Goal: Transaction & Acquisition: Purchase product/service

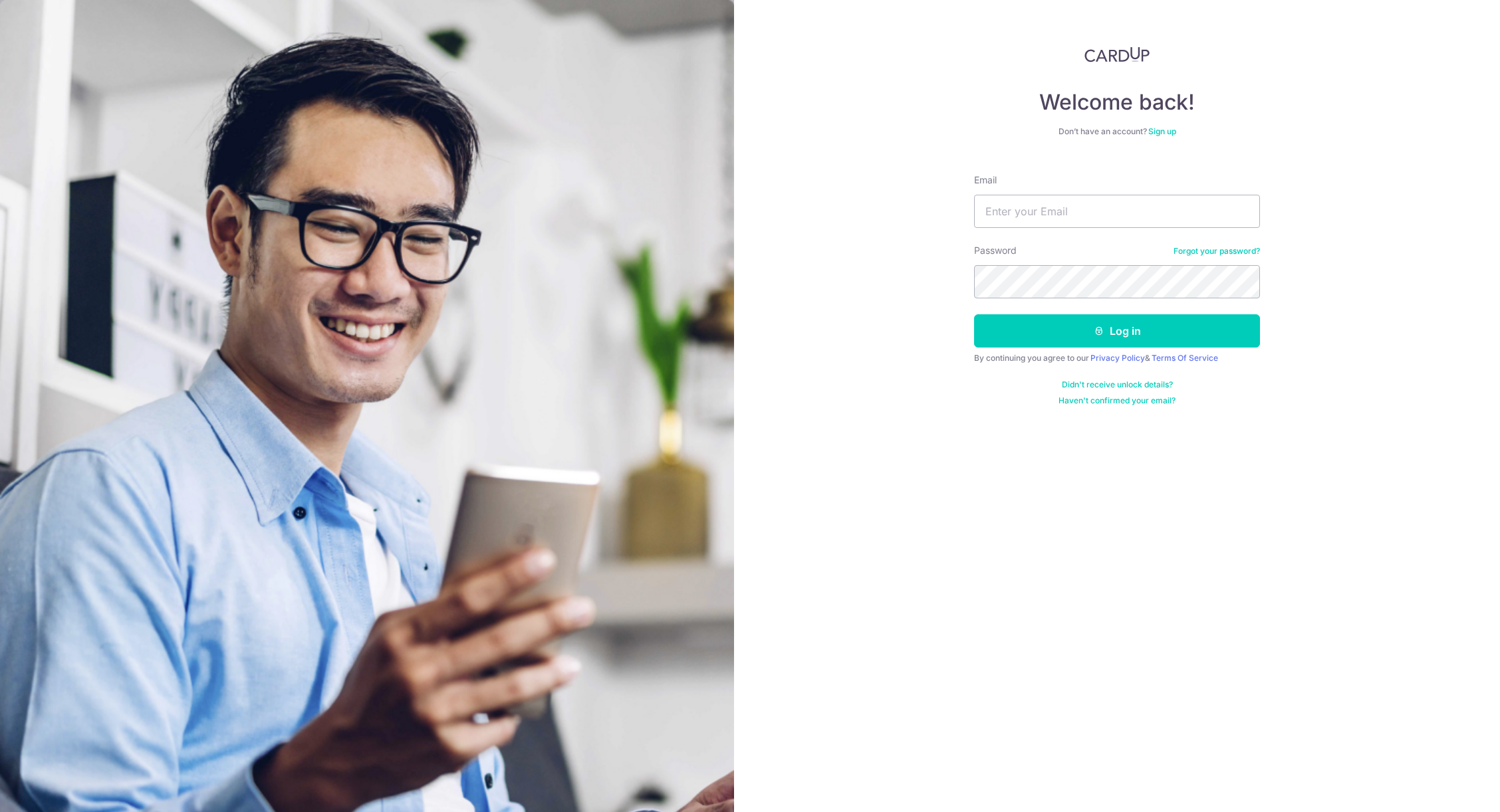
click at [987, 221] on input "Email" at bounding box center [1117, 211] width 286 height 33
type input "thamyuni@gmail.com"
click at [974, 314] on button "Log in" at bounding box center [1117, 330] width 286 height 33
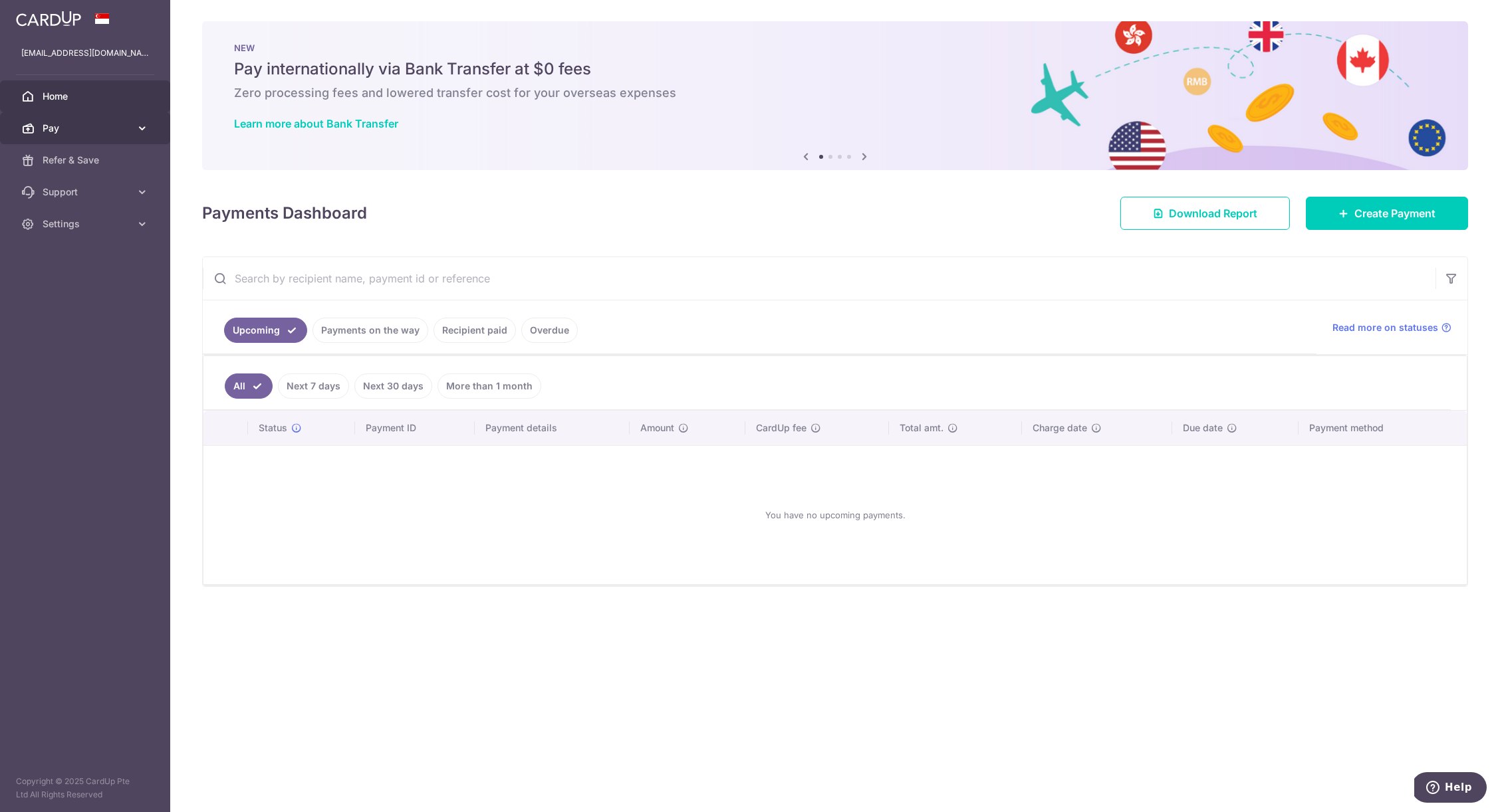
click at [83, 120] on link "Pay" at bounding box center [85, 128] width 170 height 32
click at [109, 174] on link "Payments" at bounding box center [85, 161] width 170 height 32
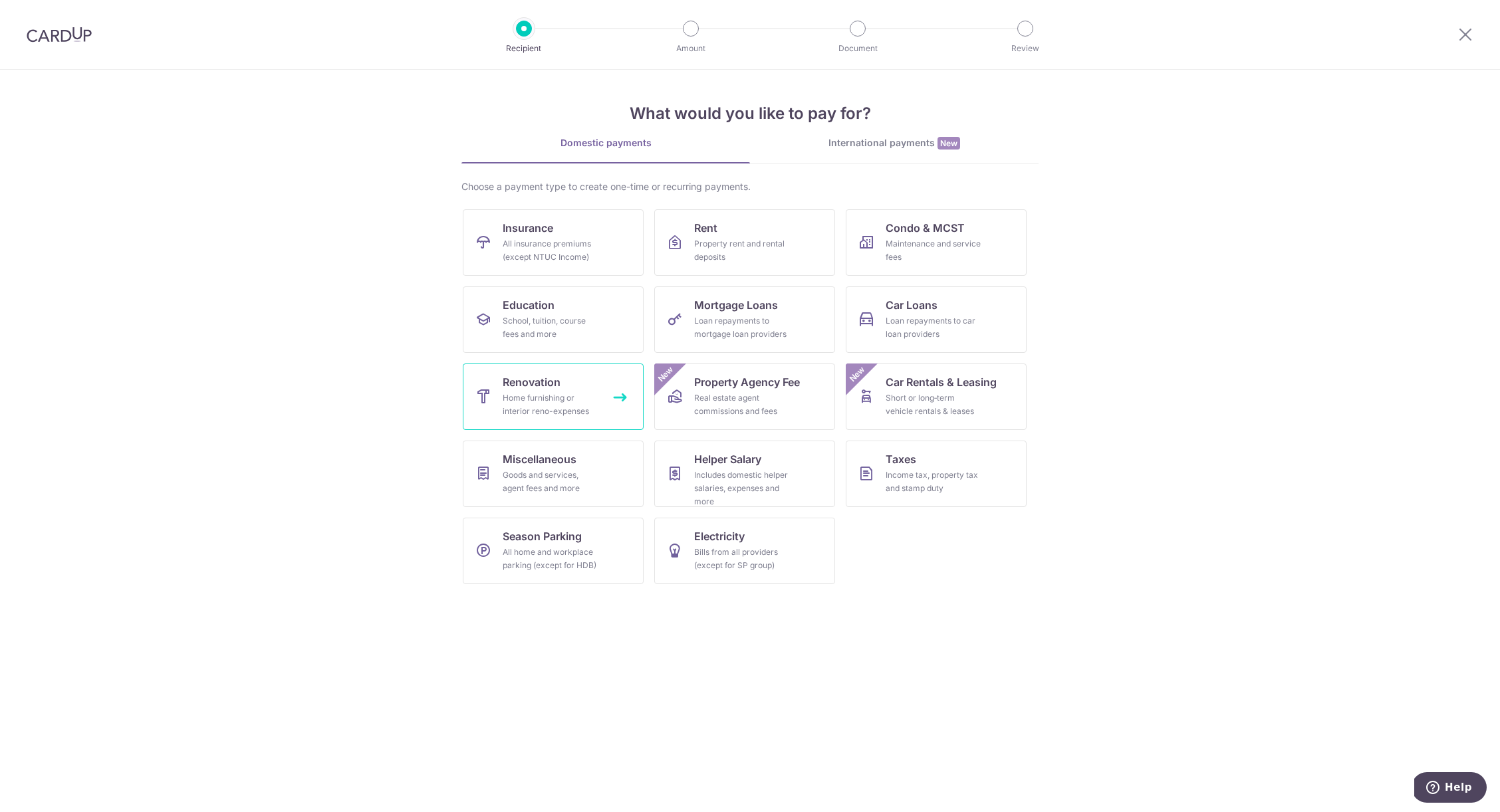
click at [603, 404] on link "Renovation Home furnishing or interior reno-expenses" at bounding box center [553, 396] width 181 height 67
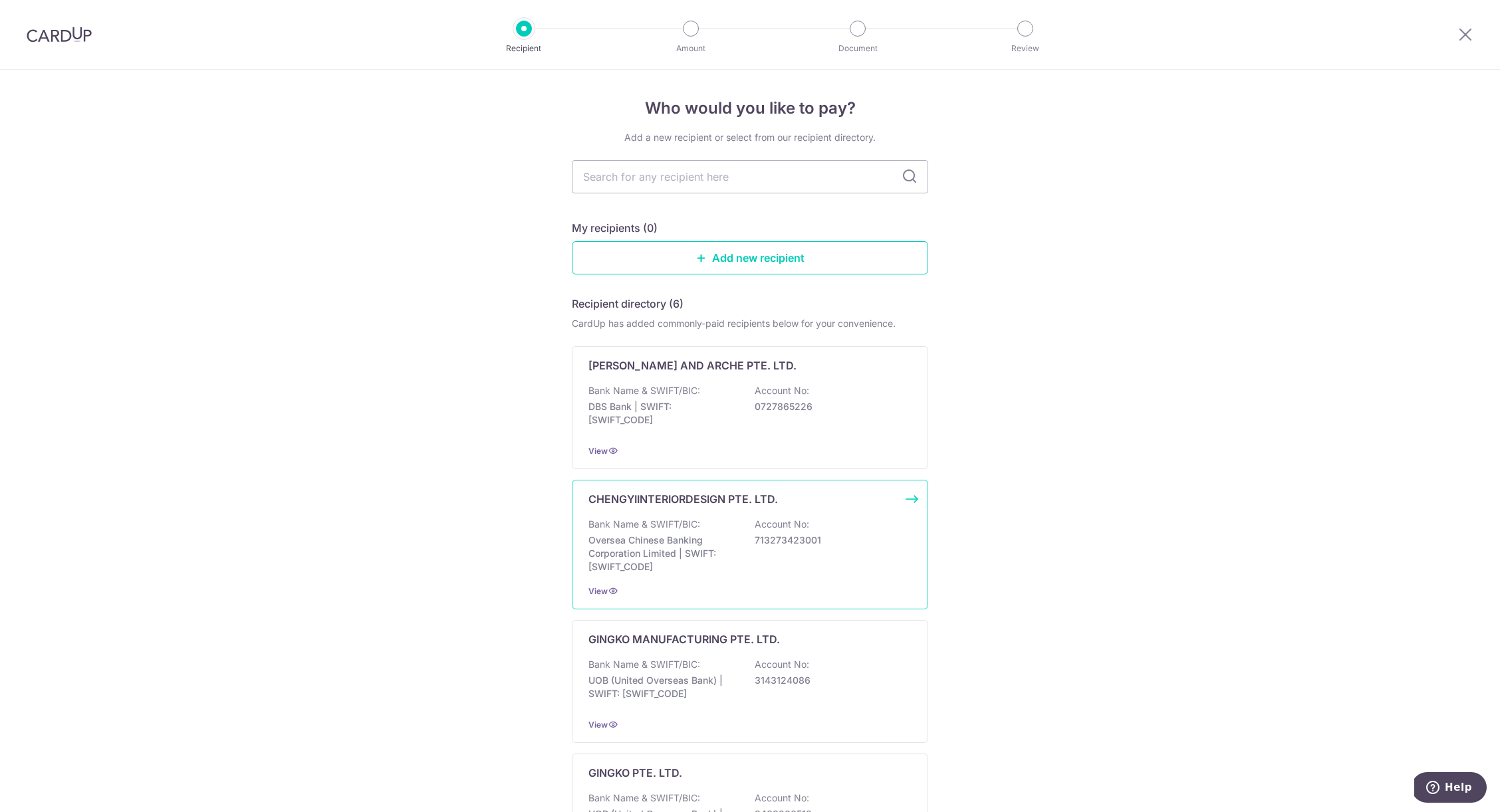
click at [769, 556] on div "Bank Name & SWIFT/BIC: Oversea Chinese Banking Corporation Limited | SWIFT: OCB…" at bounding box center [750, 545] width 323 height 56
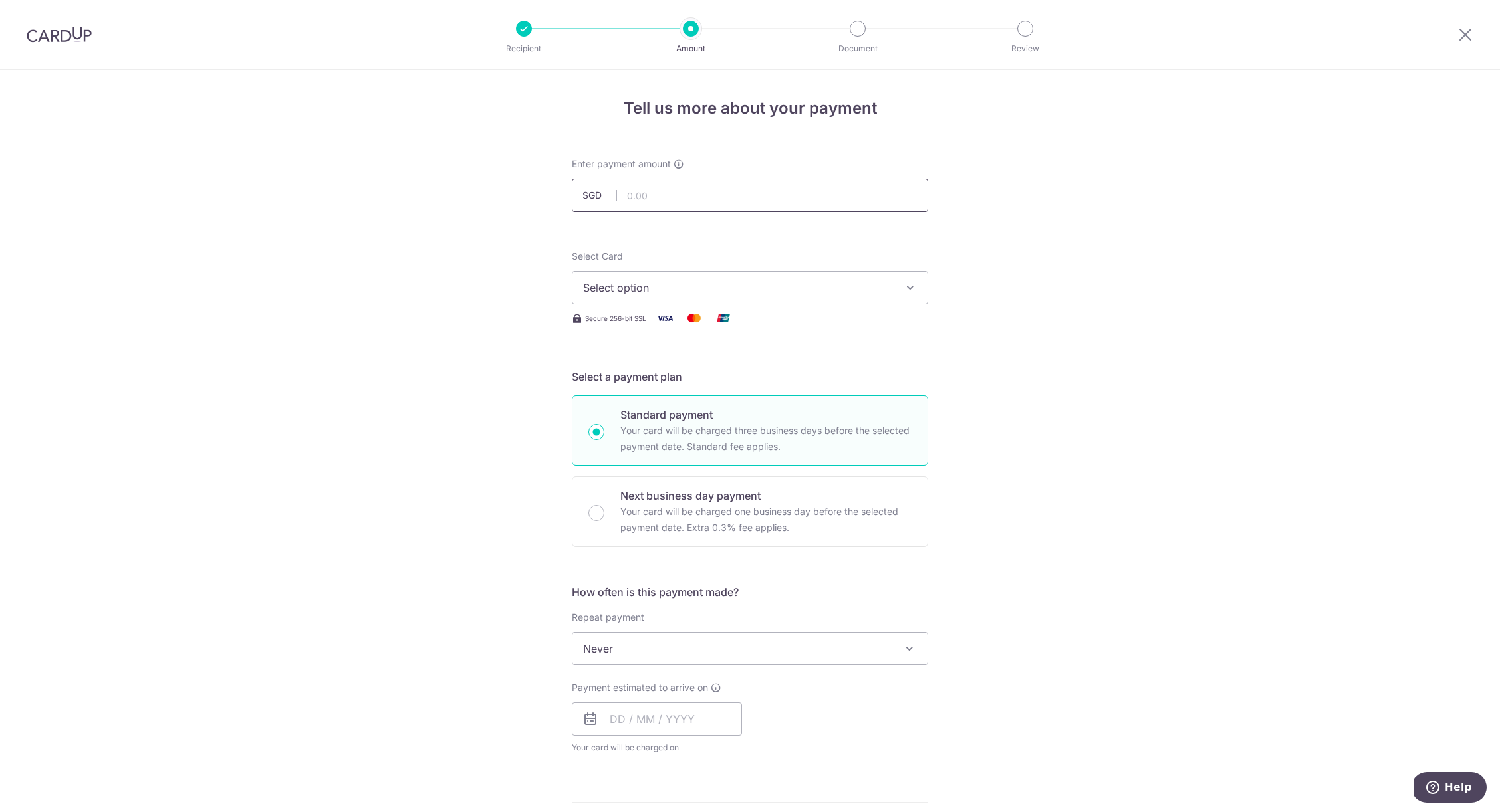
click at [710, 188] on input "text" at bounding box center [750, 195] width 356 height 33
click at [707, 289] on span "Select option" at bounding box center [737, 287] width 310 height 16
click at [460, 406] on div "Tell us more about your payment Enter payment amount SGD Select Card Select opt…" at bounding box center [750, 715] width 1500 height 1291
click at [720, 290] on span "Select option" at bounding box center [737, 287] width 310 height 16
click at [701, 380] on span "**** 8997" at bounding box center [750, 382] width 334 height 16
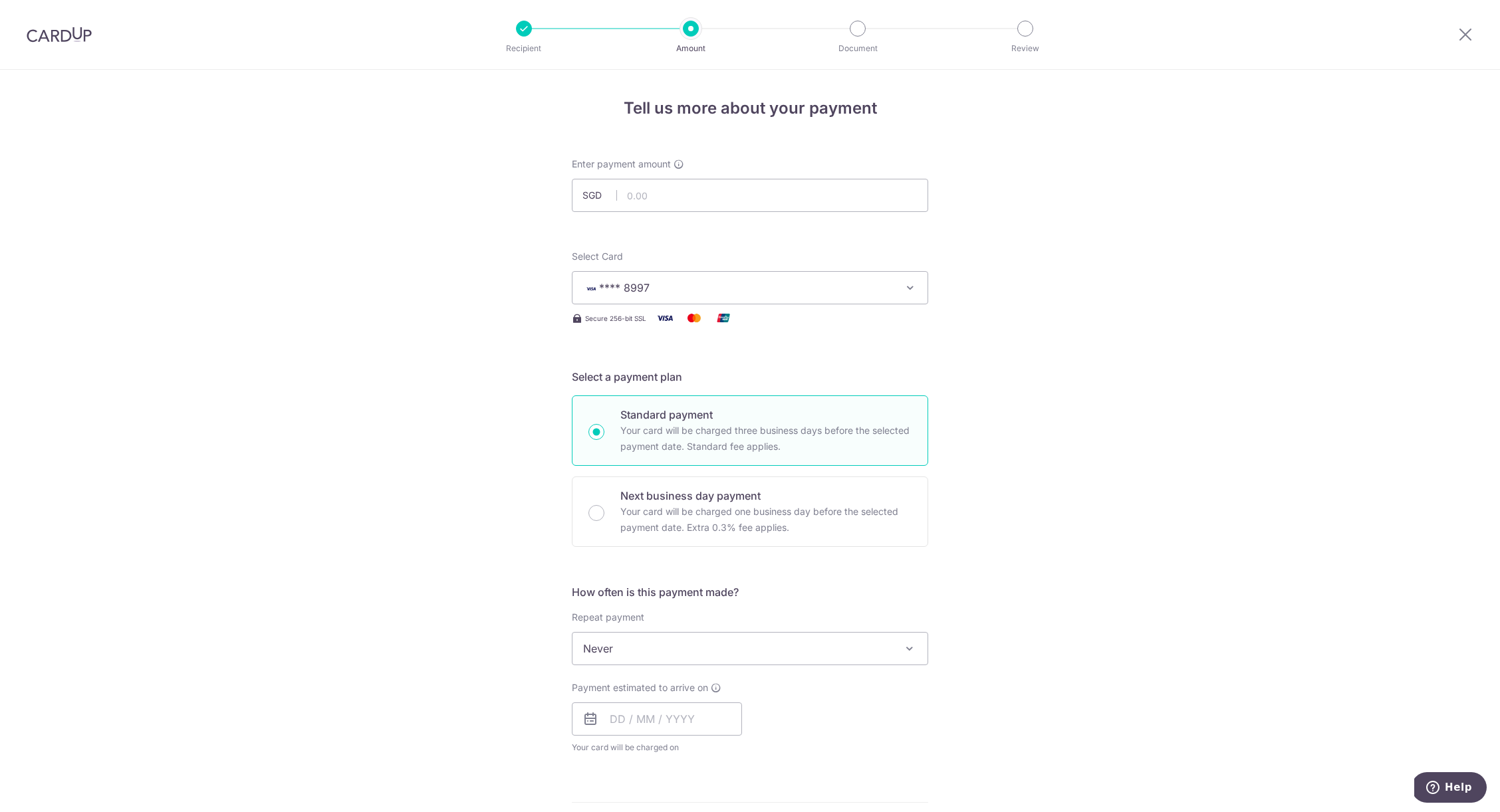
click at [683, 664] on span "Never" at bounding box center [750, 648] width 356 height 33
click at [982, 595] on div "Tell us more about your payment Enter payment amount SGD Select Card **** 8997 …" at bounding box center [750, 715] width 1500 height 1291
click at [697, 708] on input "text" at bounding box center [656, 716] width 170 height 33
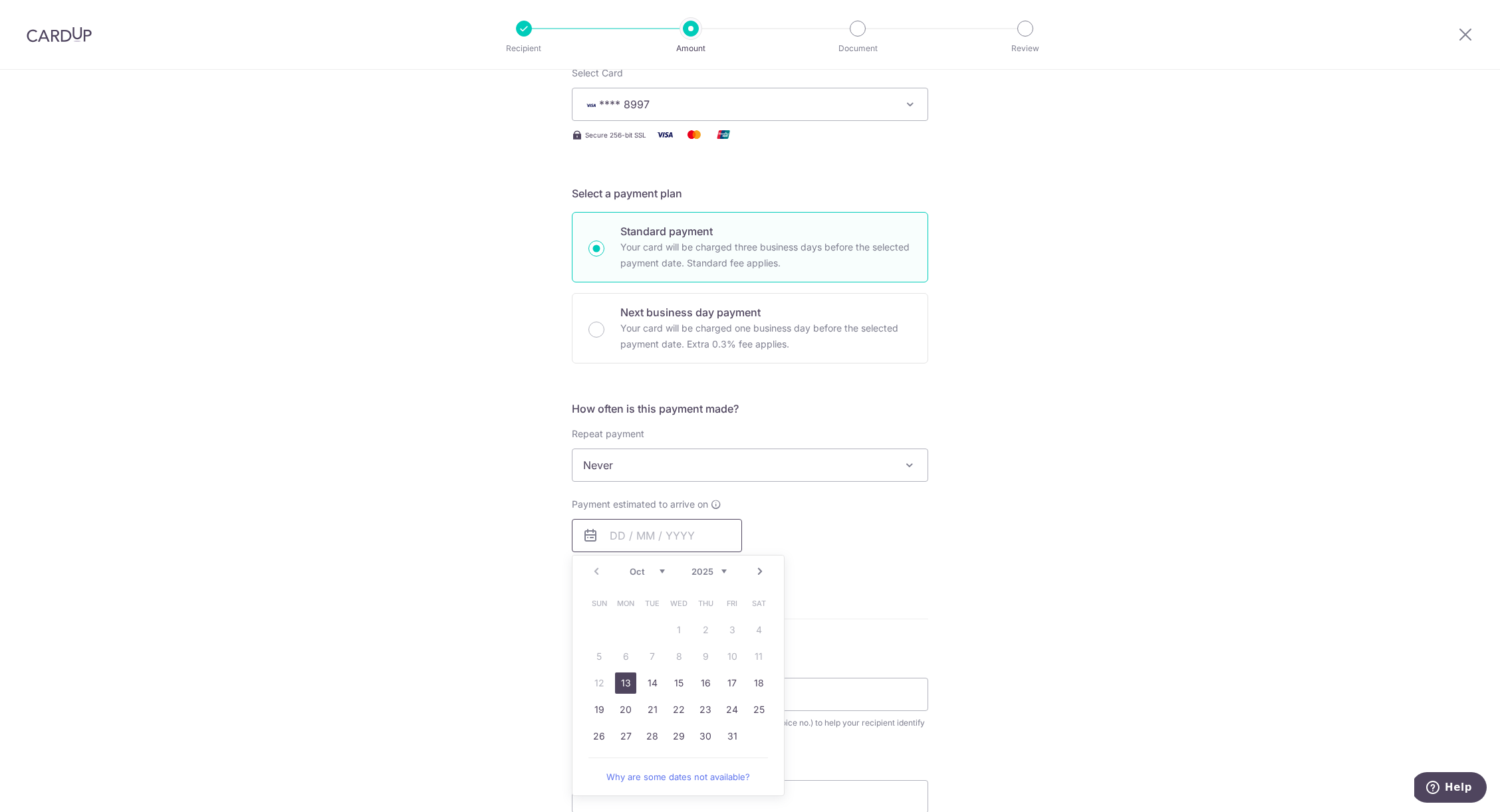
scroll to position [200, 0]
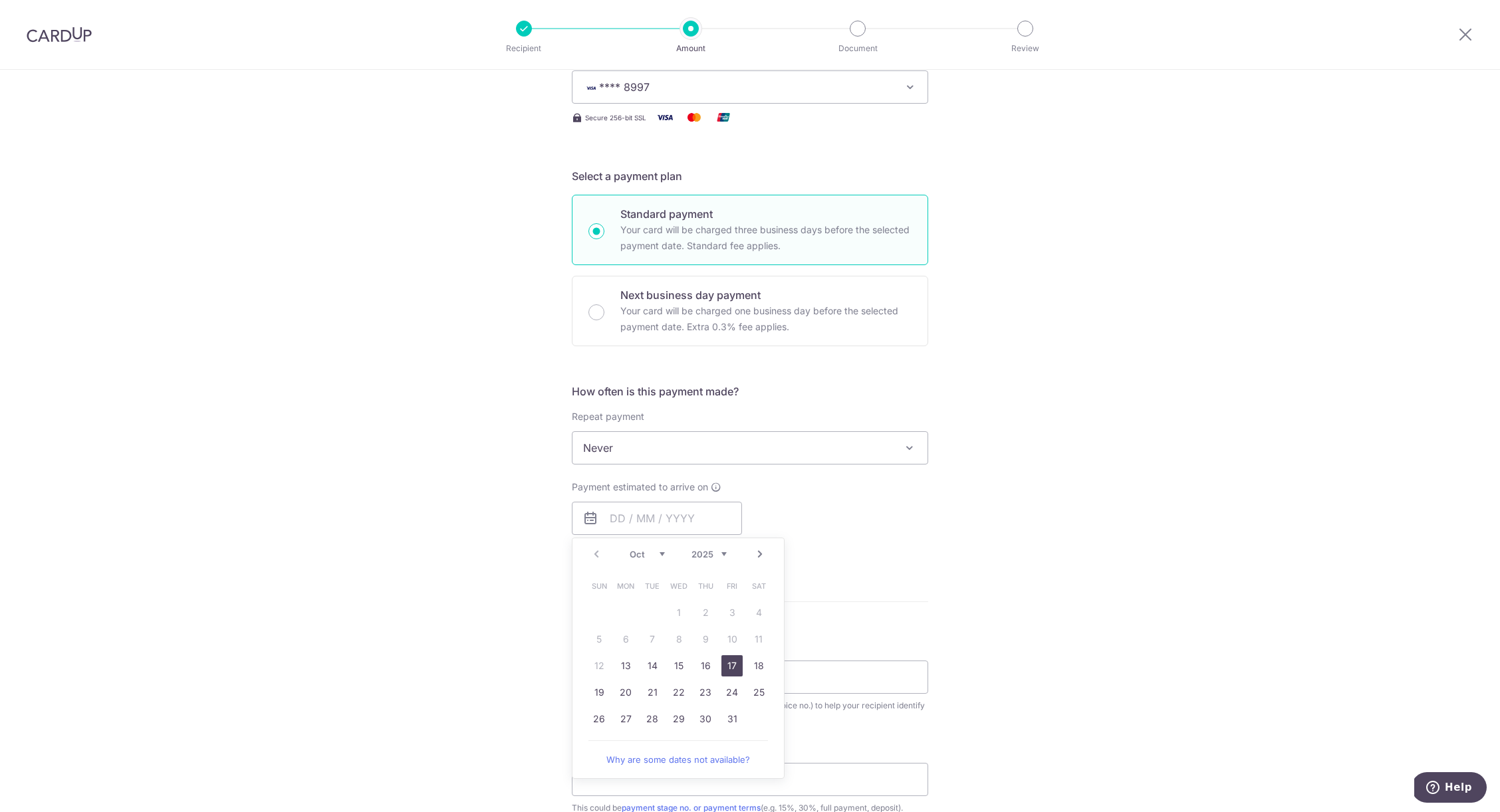
click at [736, 671] on link "17" at bounding box center [732, 666] width 21 height 21
type input "[DATE]"
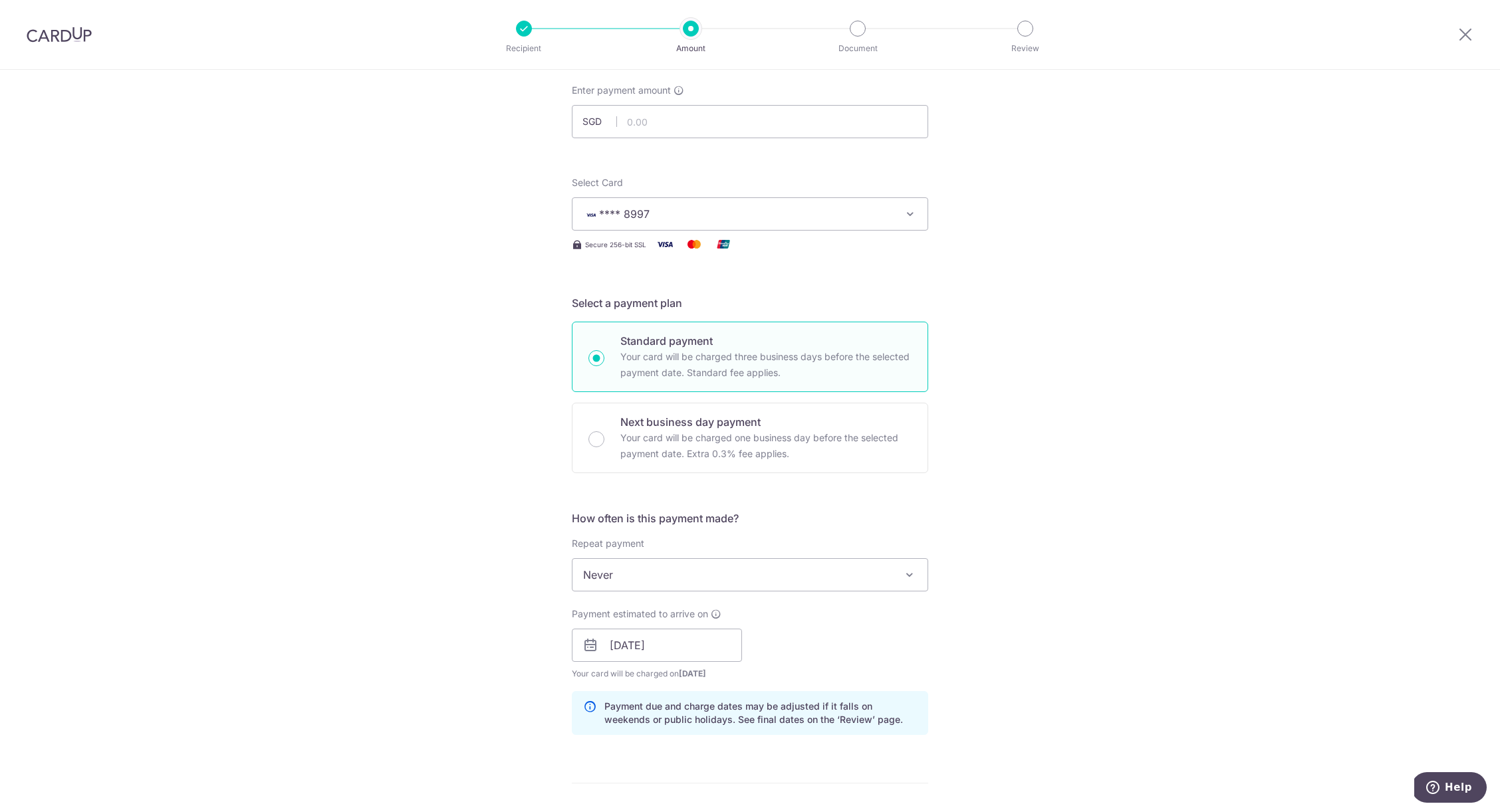
scroll to position [0, 0]
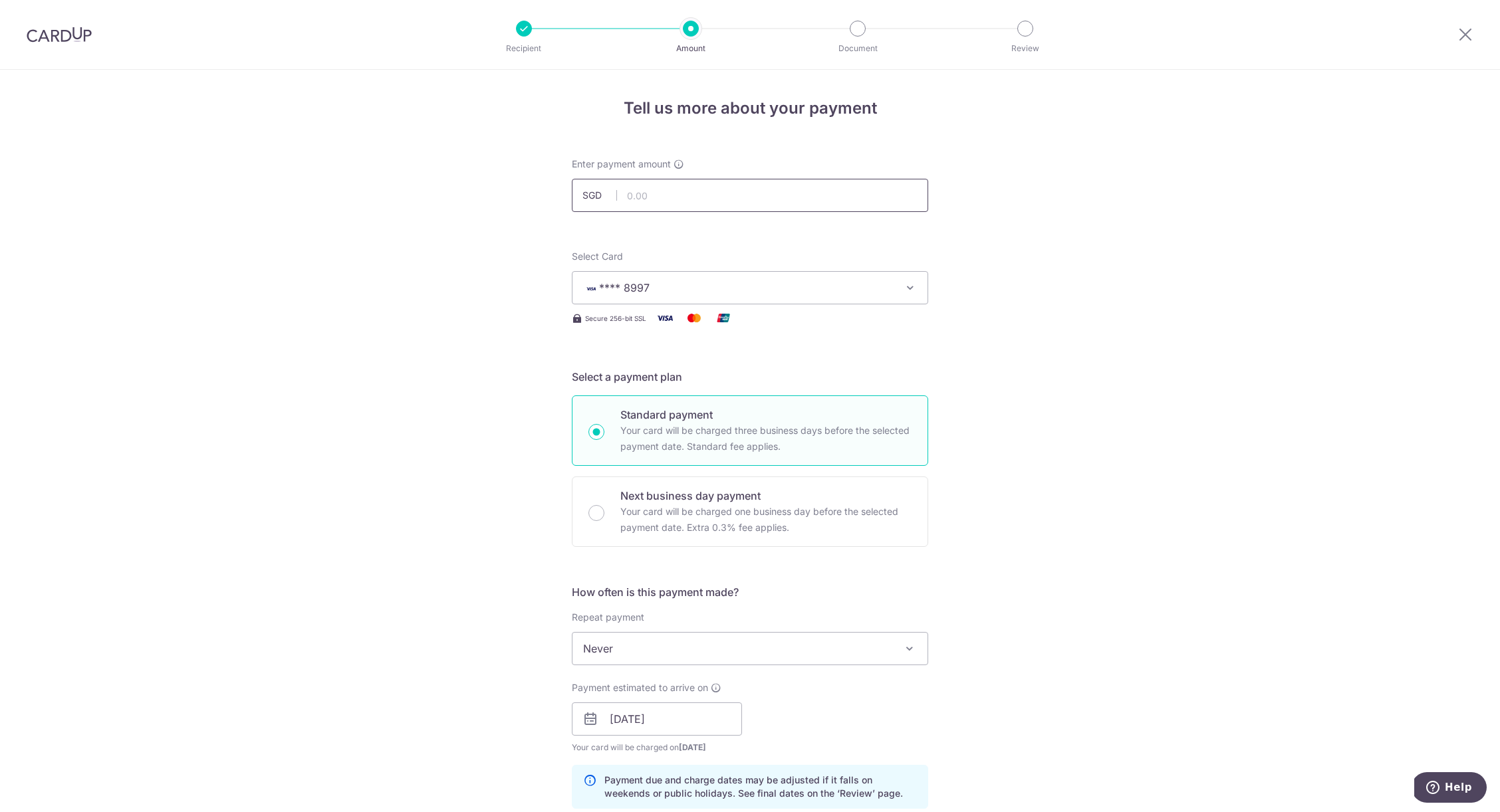
click at [677, 188] on input "text" at bounding box center [750, 195] width 356 height 33
click at [764, 195] on input "20" at bounding box center [750, 195] width 356 height 33
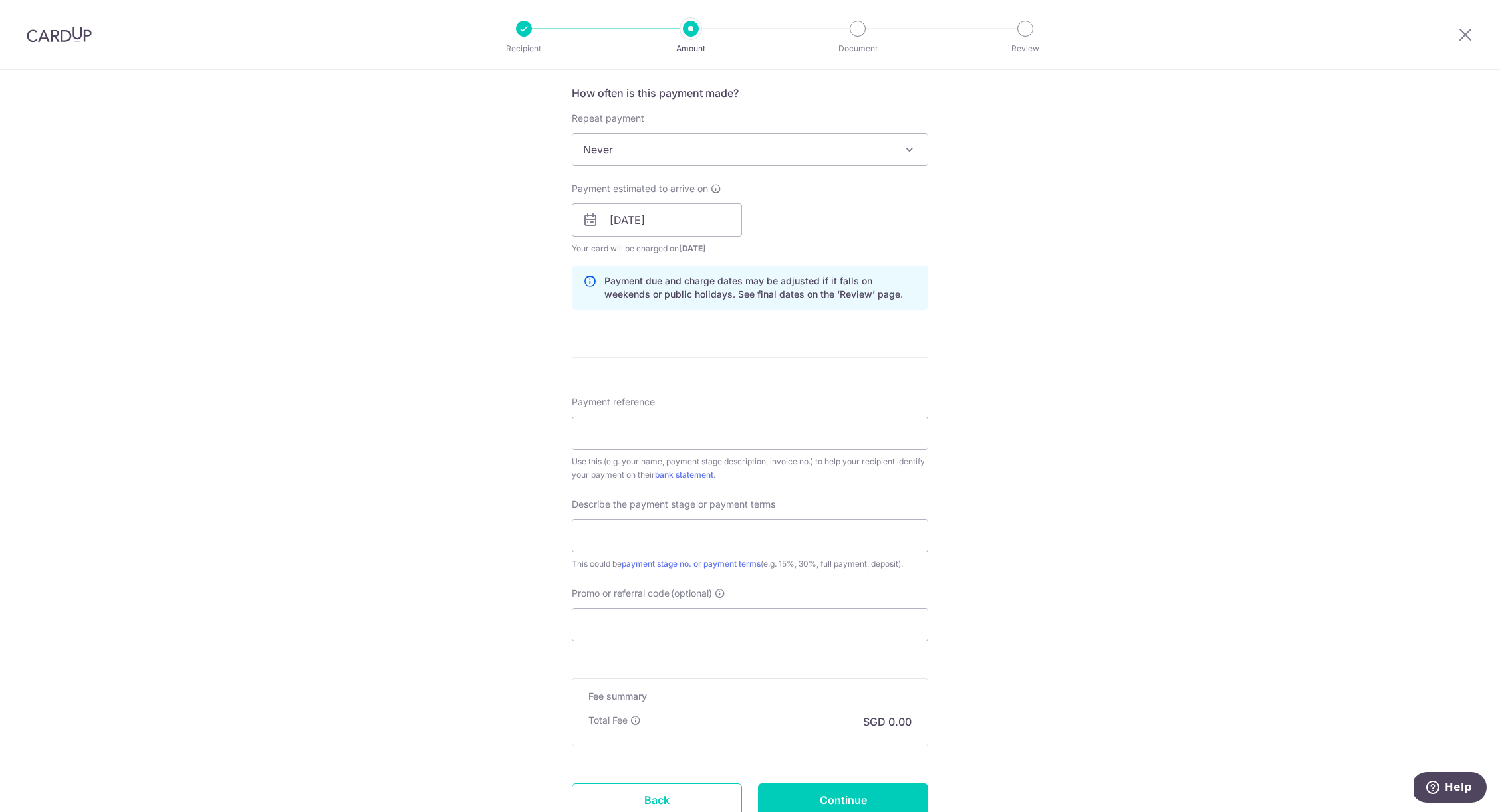
scroll to position [603, 0]
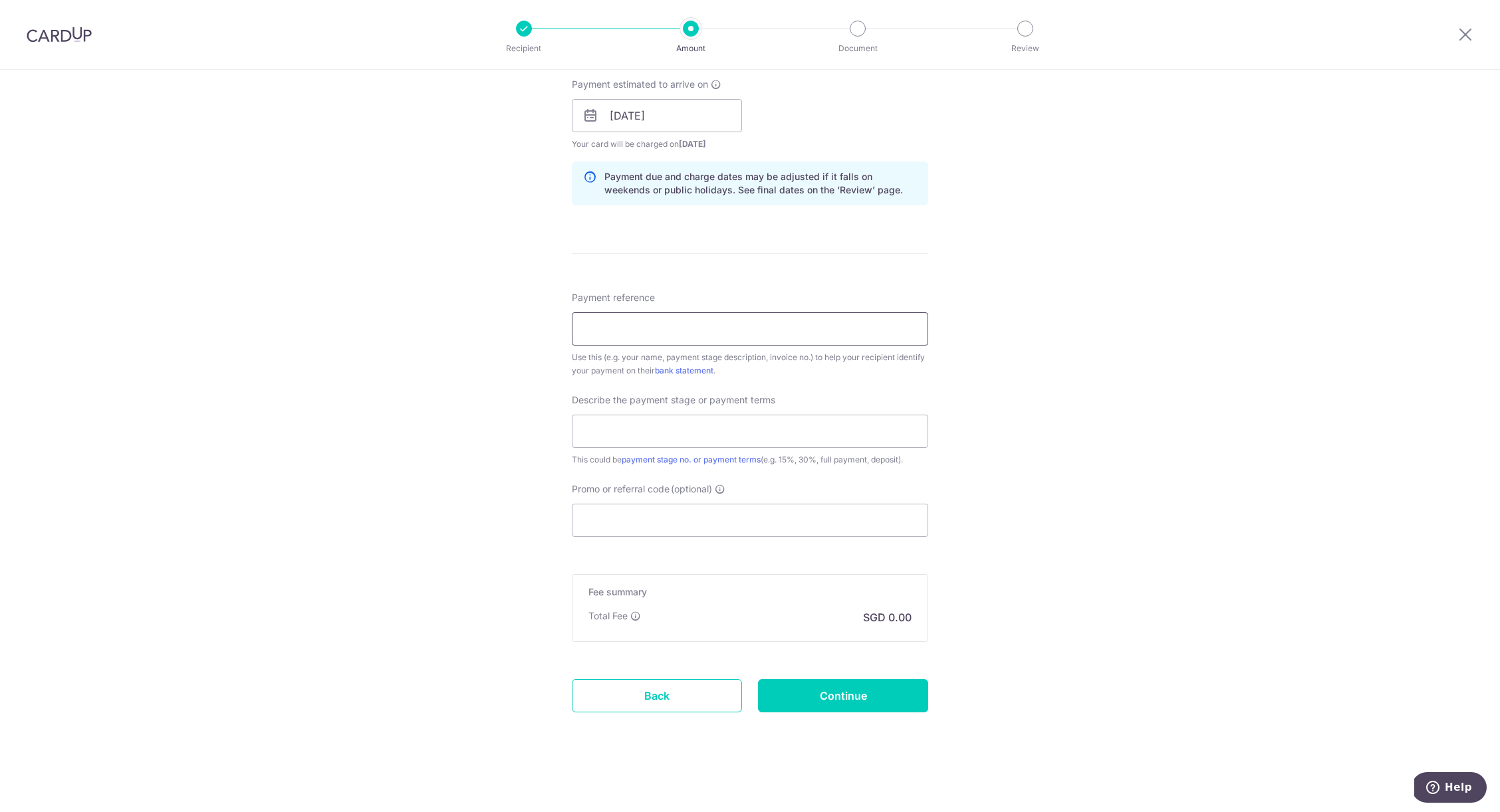
click at [729, 335] on input "Payment reference" at bounding box center [750, 328] width 356 height 33
type input "20,179.25"
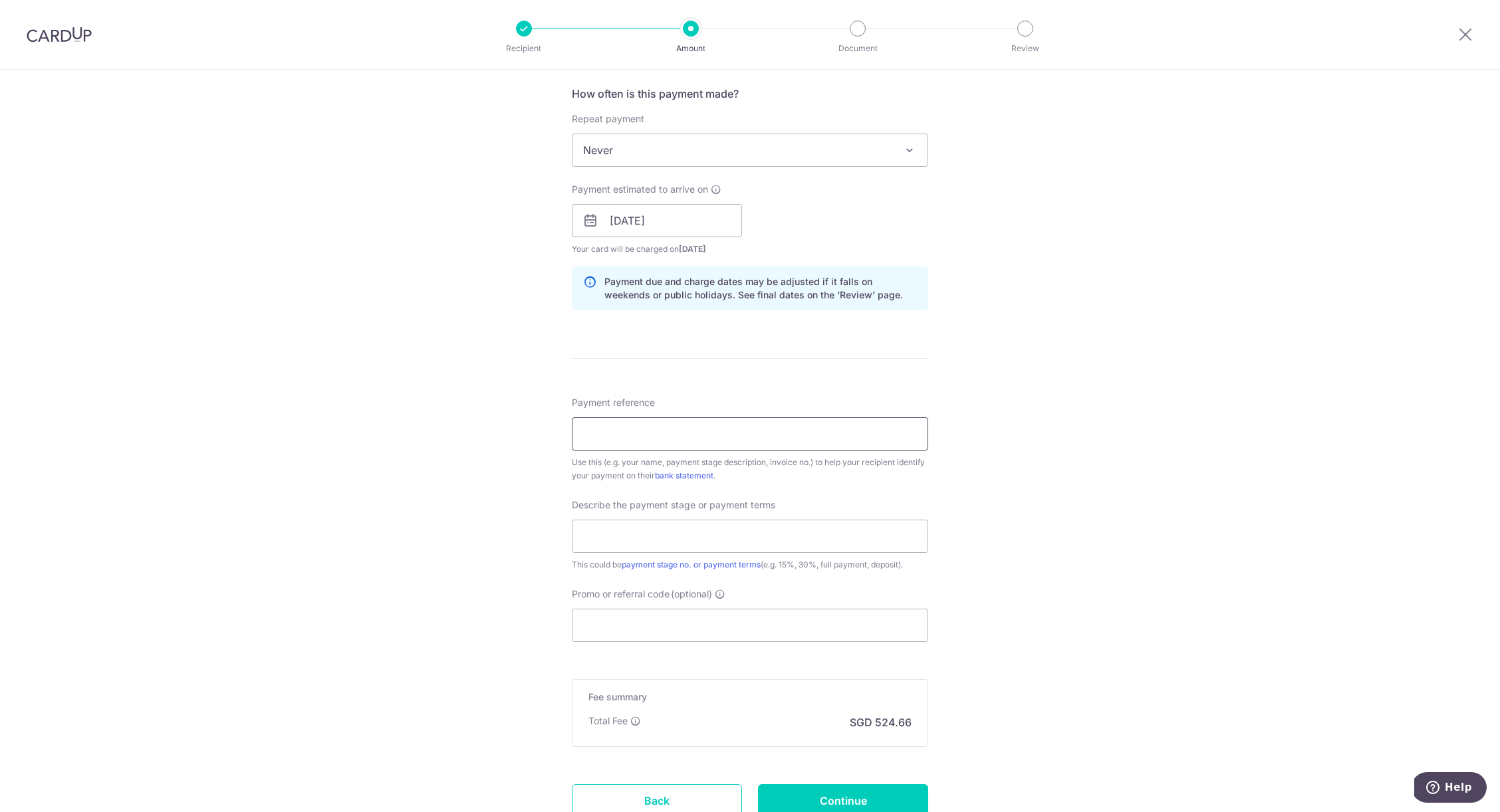
scroll to position [501, 0]
click at [670, 611] on input "Promo or referral code (optional)" at bounding box center [750, 622] width 356 height 33
paste input "OFF225"
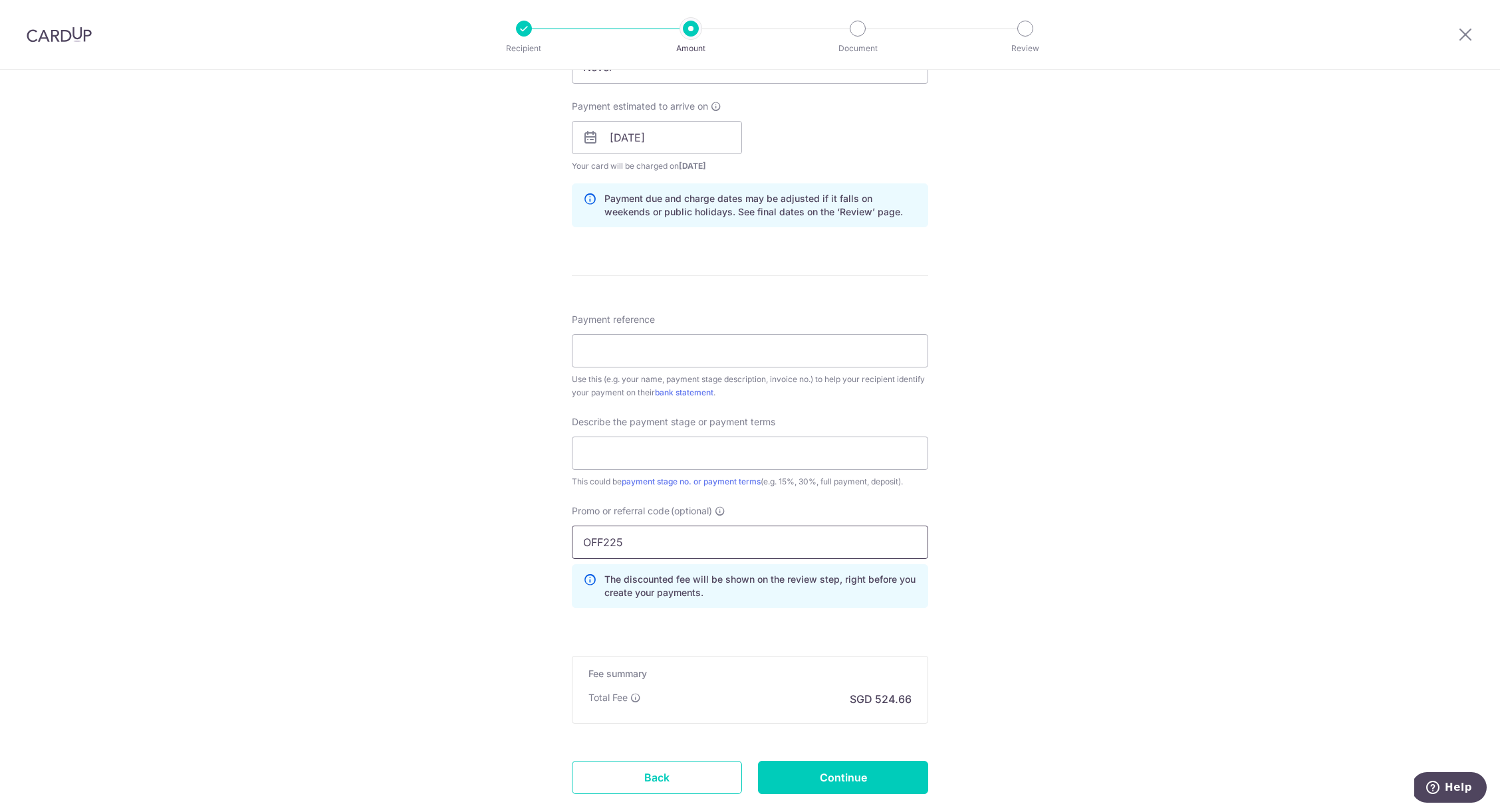
scroll to position [475, 0]
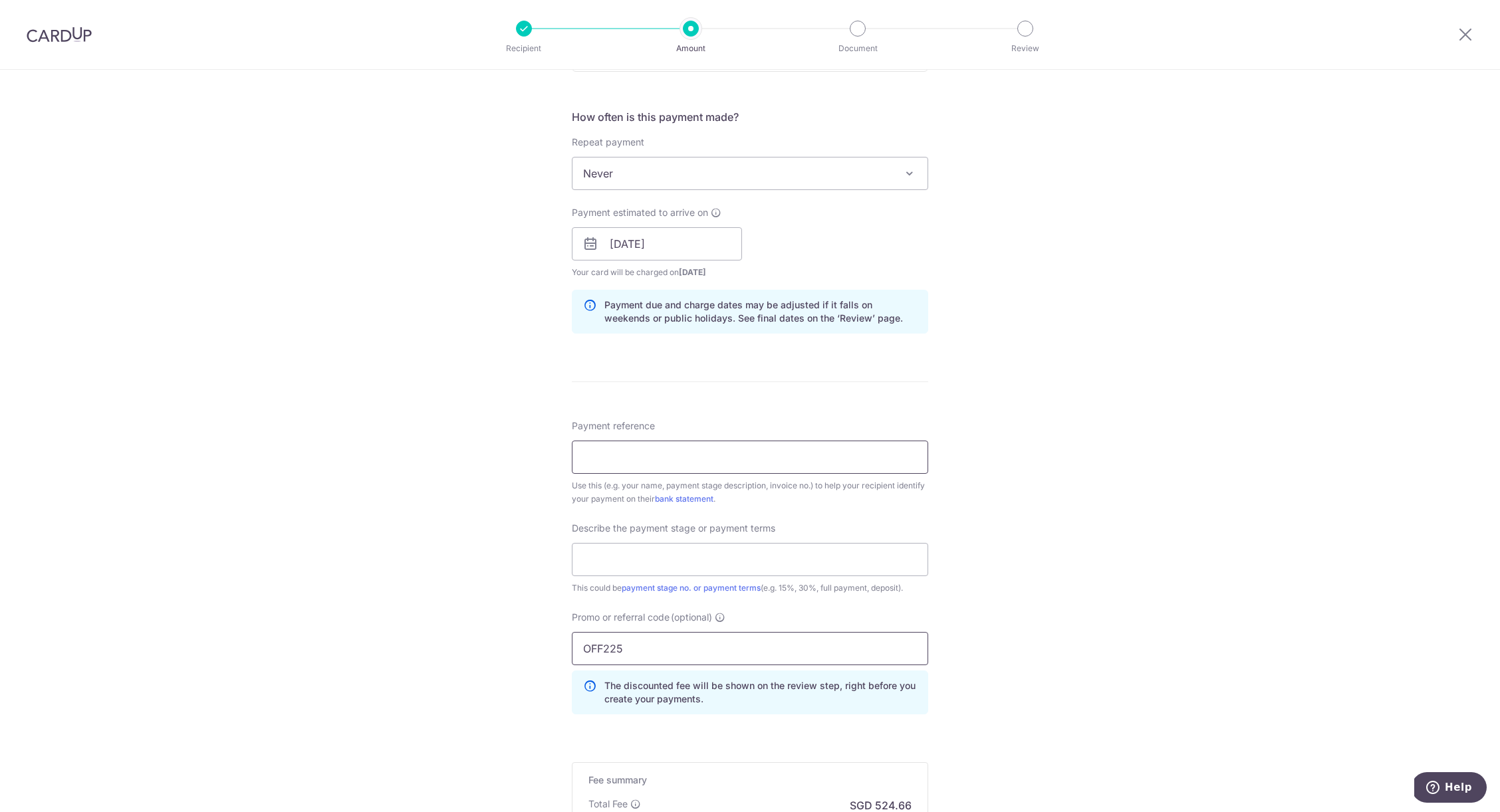
type input "OFF225"
click at [795, 460] on input "Payment reference" at bounding box center [750, 456] width 356 height 33
type input "2024/005/0227"
click at [784, 552] on input "text" at bounding box center [750, 559] width 356 height 33
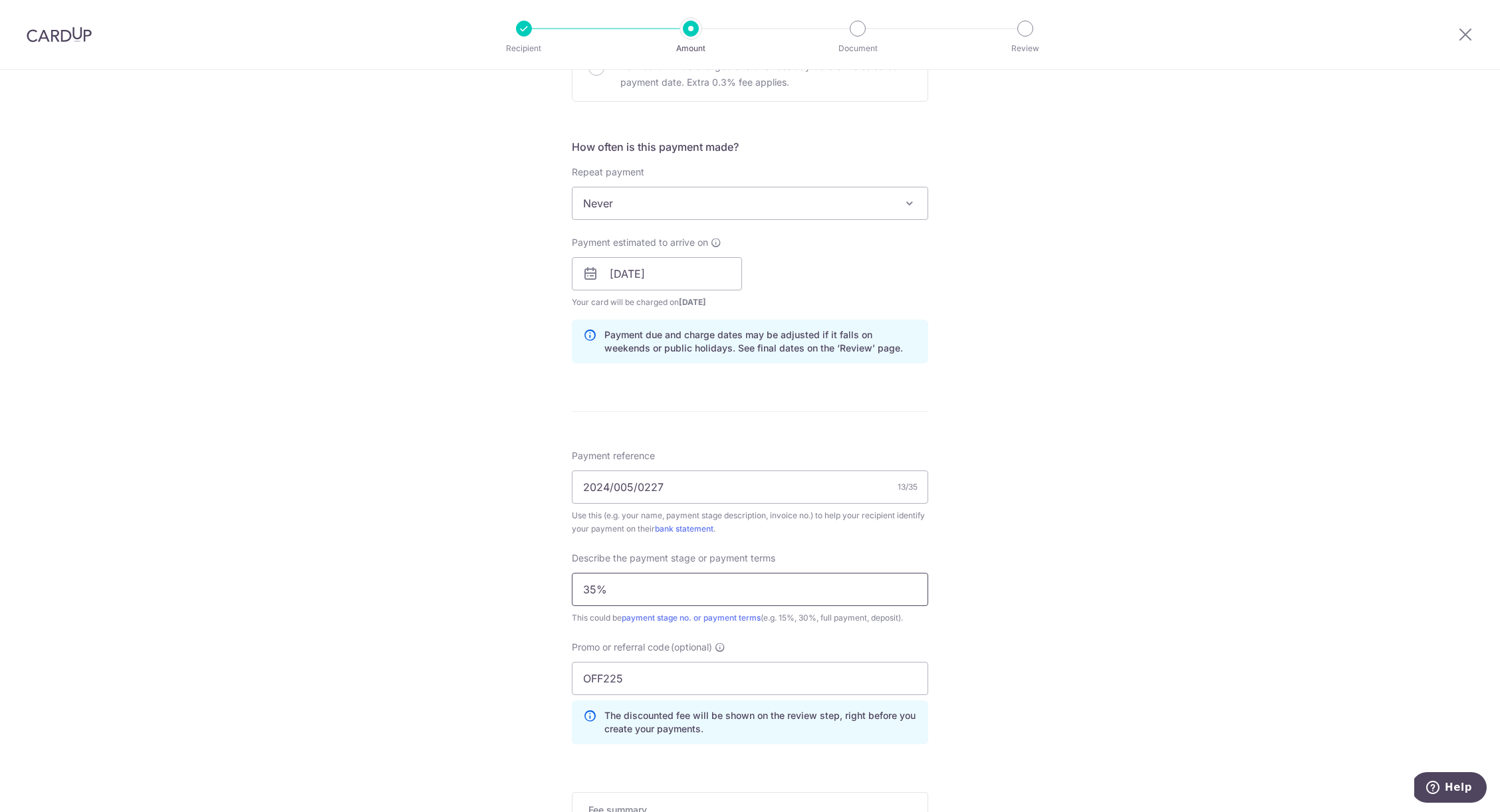
scroll to position [663, 0]
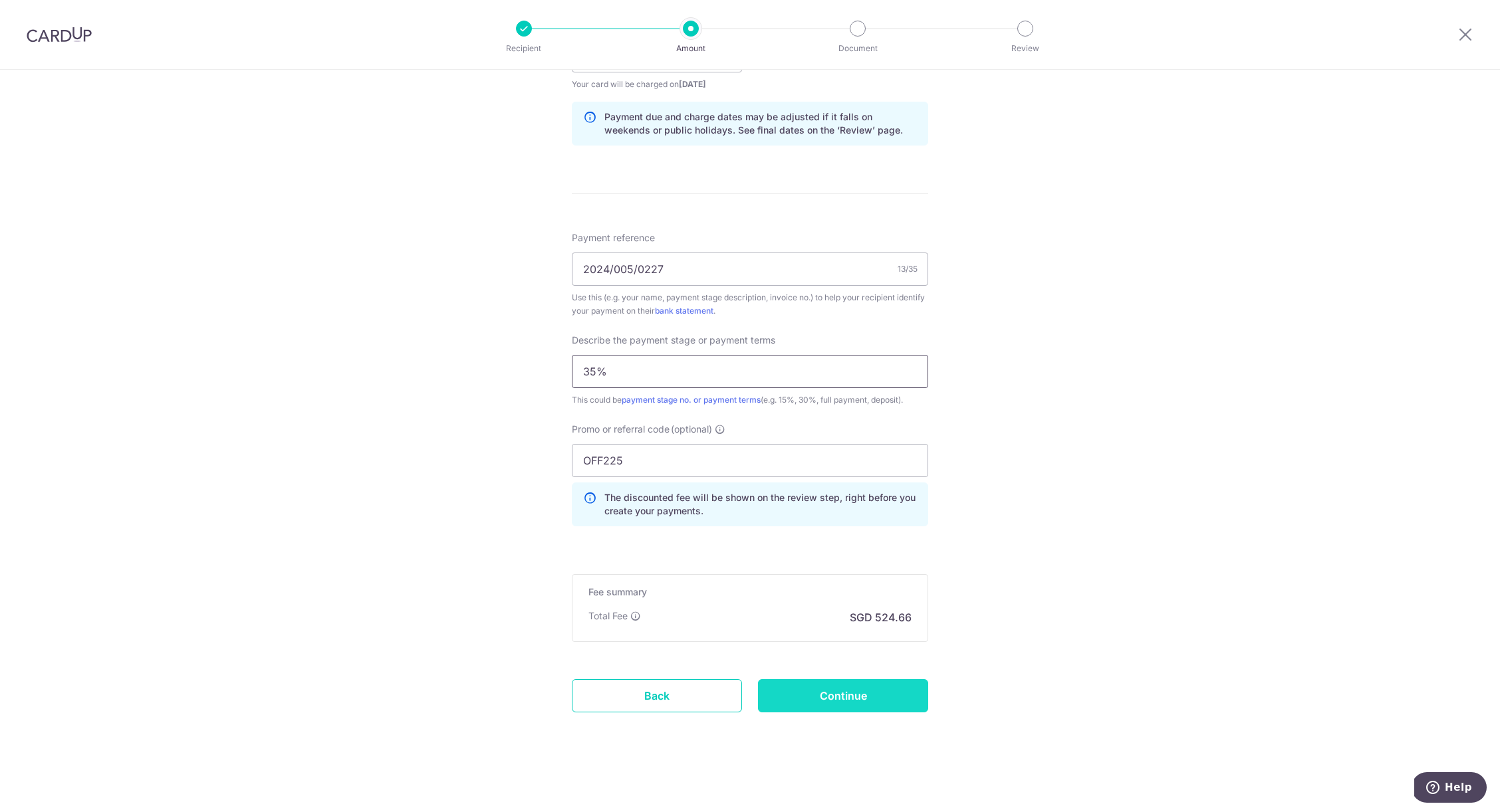
type input "35%"
click at [832, 700] on input "Continue" at bounding box center [843, 695] width 170 height 33
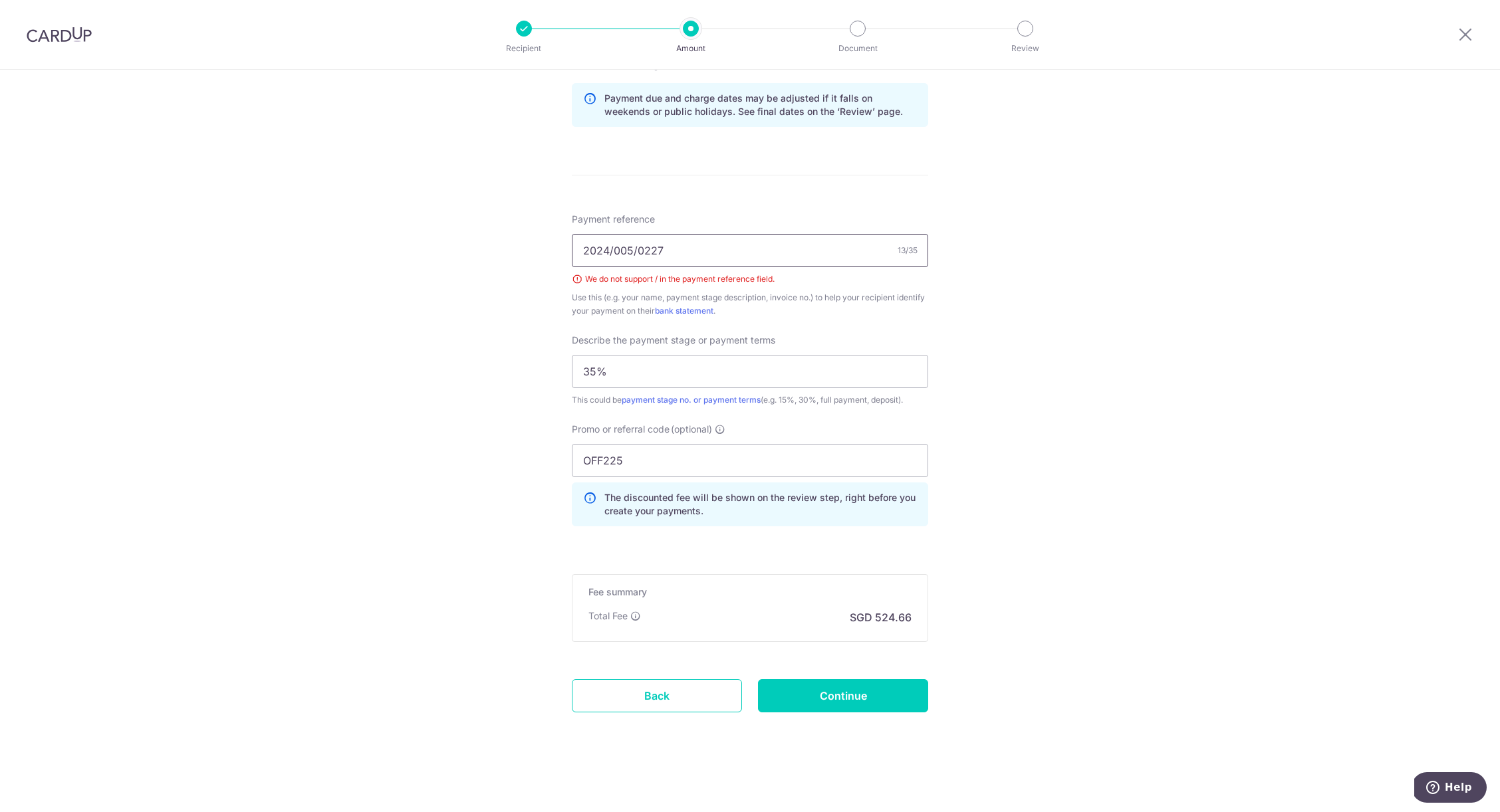
click at [607, 251] on input "2024/005/0227" at bounding box center [750, 250] width 356 height 33
click at [632, 252] on input "2024 005/0227" at bounding box center [750, 250] width 356 height 33
type input "2024 005 0227"
click at [886, 688] on input "Continue" at bounding box center [843, 695] width 170 height 33
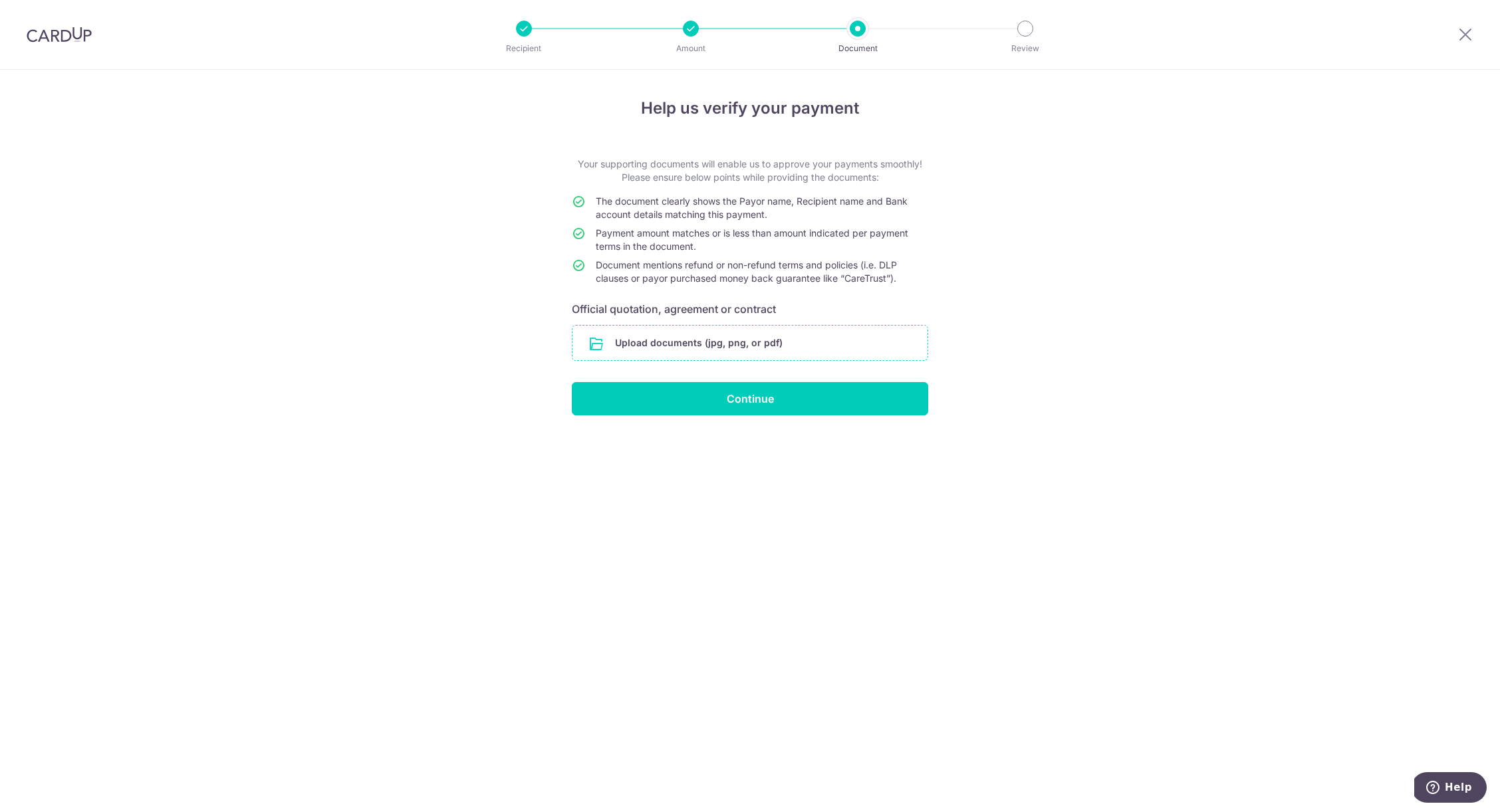
click at [711, 341] on input "file" at bounding box center [750, 343] width 355 height 34
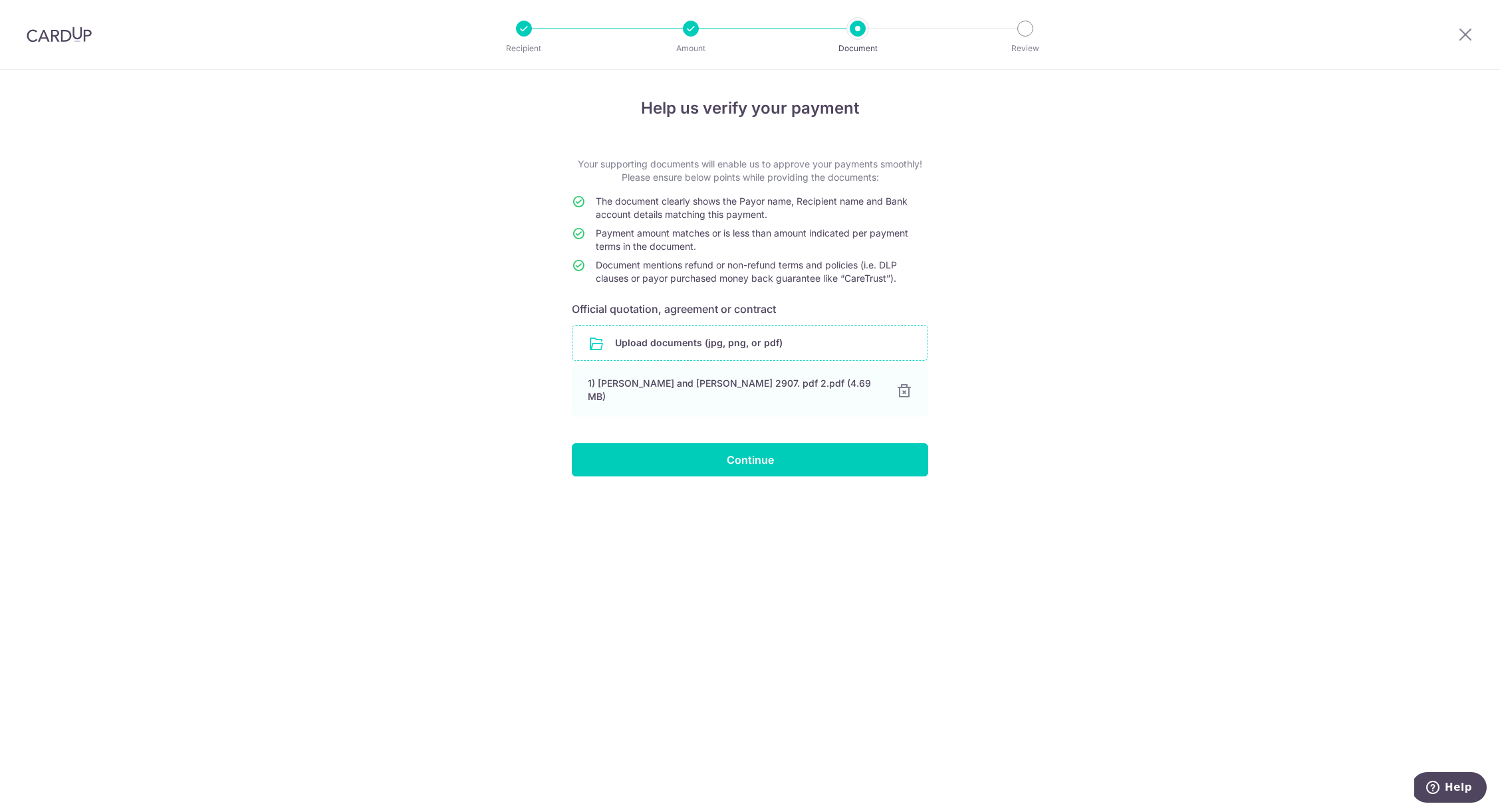
click at [767, 358] on input "file" at bounding box center [750, 343] width 355 height 34
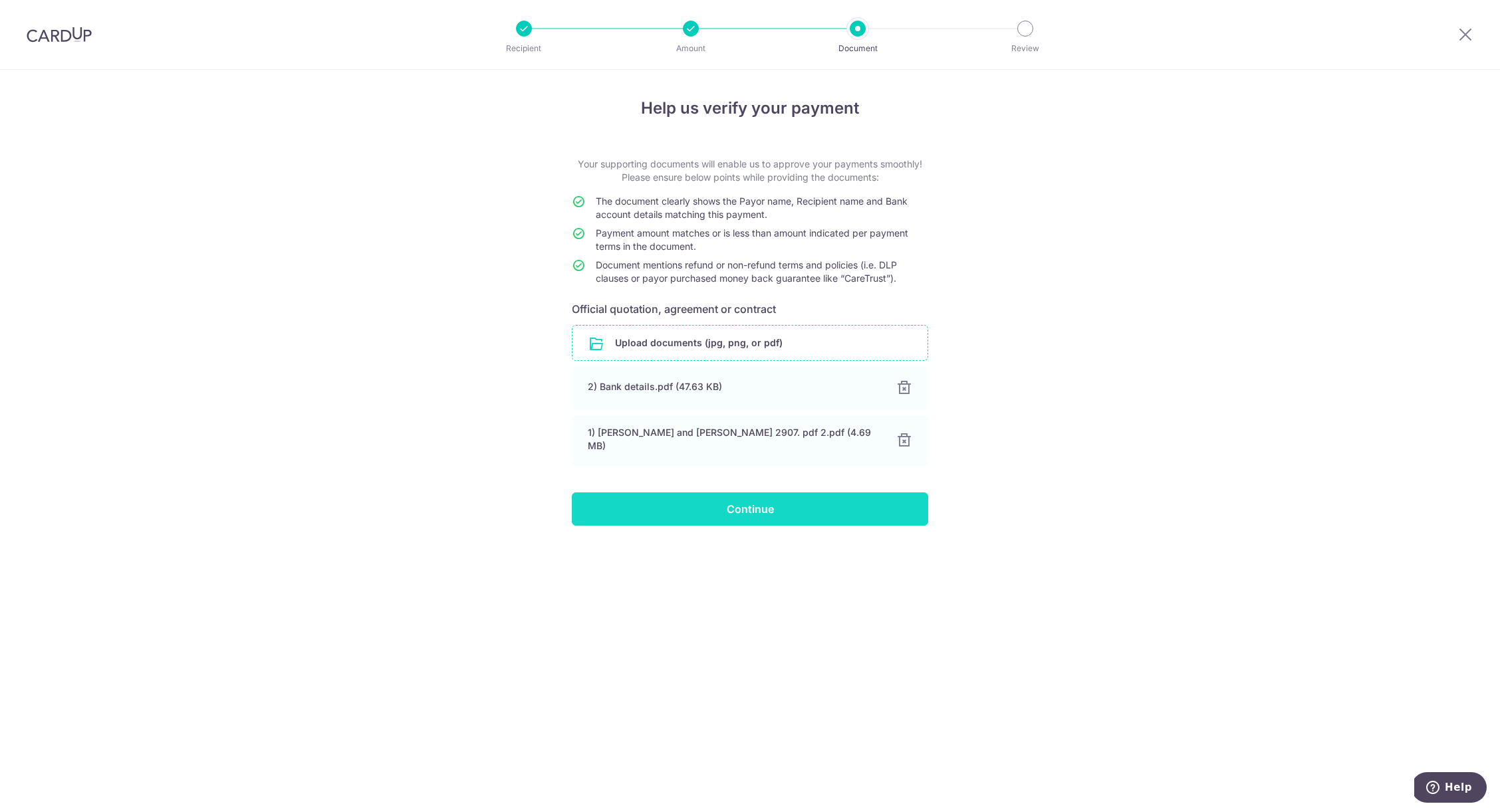
click at [697, 508] on input "Continue" at bounding box center [750, 508] width 356 height 33
